Goal: Find specific page/section: Find specific page/section

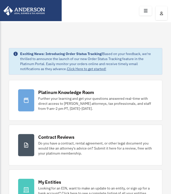
click at [145, 10] on icon at bounding box center [145, 11] width 7 height 8
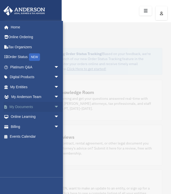
click at [18, 106] on link "My Documents arrow_drop_down" at bounding box center [35, 107] width 63 height 10
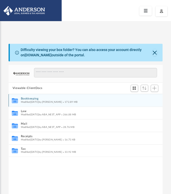
scroll to position [111, 150]
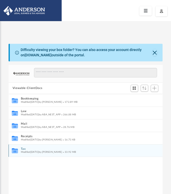
click at [27, 152] on span "Modified [DATE] by [PERSON_NAME]" at bounding box center [41, 152] width 41 height 3
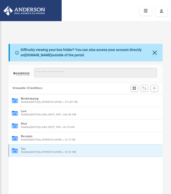
click at [27, 152] on span "Modified [DATE] by [PERSON_NAME]" at bounding box center [41, 152] width 41 height 3
click at [153, 53] on button "Close" at bounding box center [154, 52] width 5 height 7
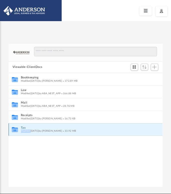
click at [15, 129] on icon "grid" at bounding box center [15, 129] width 6 height 5
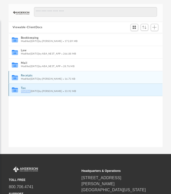
scroll to position [89, 0]
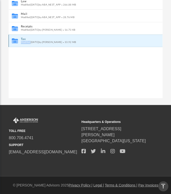
click at [15, 41] on icon "grid" at bounding box center [15, 41] width 6 height 4
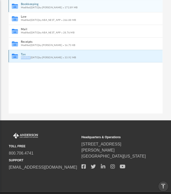
scroll to position [0, 0]
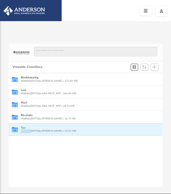
click at [135, 67] on span "Switch to Grid View" at bounding box center [134, 67] width 4 height 4
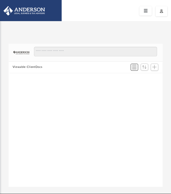
scroll to position [111, 150]
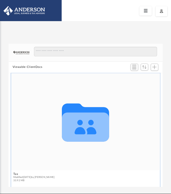
click at [76, 125] on icon "grid" at bounding box center [85, 126] width 47 height 29
click at [142, 12] on link at bounding box center [145, 10] width 12 height 9
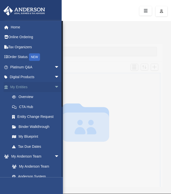
click at [54, 87] on span "arrow_drop_down" at bounding box center [59, 87] width 10 height 10
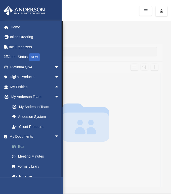
click at [21, 146] on link "Box" at bounding box center [37, 147] width 60 height 10
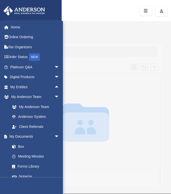
click at [147, 45] on div at bounding box center [86, 53] width 154 height 18
click at [98, 37] on div "Difficulty viewing your box folder? You can also access your account directly o…" at bounding box center [85, 110] width 171 height 154
click at [75, 31] on div "App [EMAIL_ADDRESS][DOMAIN_NAME] Sign Out [EMAIL_ADDRESS][DOMAIN_NAME] Home Onl…" at bounding box center [85, 107] width 171 height 159
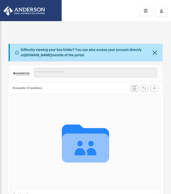
scroll to position [111, 150]
click at [135, 89] on span "Switch to List View" at bounding box center [134, 88] width 4 height 4
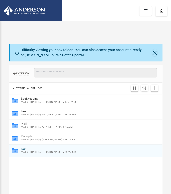
click at [15, 150] on icon "grid" at bounding box center [15, 151] width 6 height 4
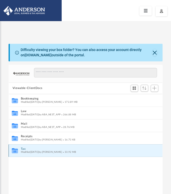
click at [15, 150] on icon "grid" at bounding box center [15, 151] width 6 height 4
click at [15, 149] on icon "grid" at bounding box center [15, 151] width 6 height 4
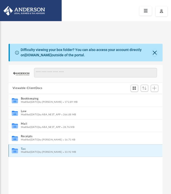
click at [15, 149] on icon "grid" at bounding box center [15, 151] width 6 height 4
click at [34, 57] on link "[DOMAIN_NAME]" at bounding box center [38, 55] width 27 height 4
